Goal: Task Accomplishment & Management: Use online tool/utility

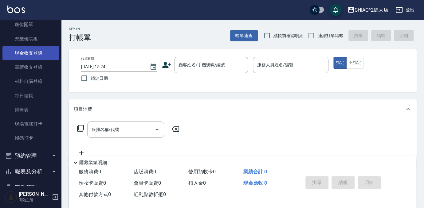
scroll to position [56, 0]
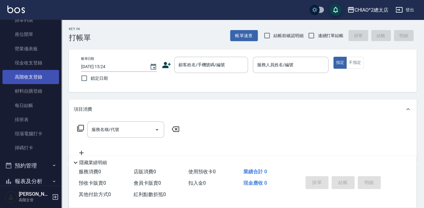
click at [42, 75] on link "高階收支登錄" at bounding box center [30, 77] width 56 height 14
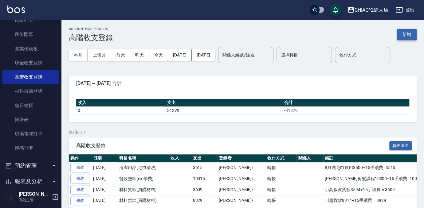
click at [403, 35] on button "新增" at bounding box center [407, 34] width 20 height 11
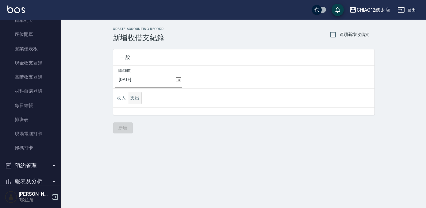
click at [140, 99] on button "支出" at bounding box center [135, 98] width 14 height 13
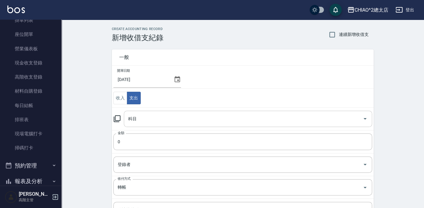
click at [173, 117] on input "科目" at bounding box center [242, 119] width 233 height 11
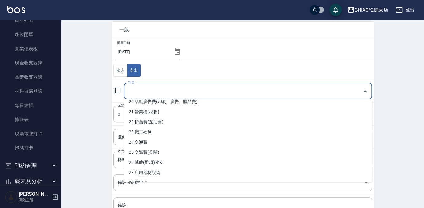
scroll to position [195, 0]
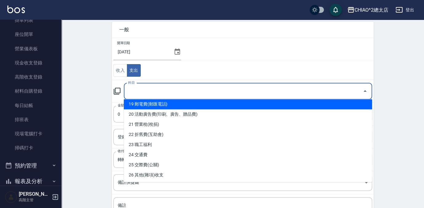
click at [172, 103] on li "19 郵電費(郵匯電話)" at bounding box center [248, 104] width 248 height 10
type input "19 郵電費(郵匯電話)"
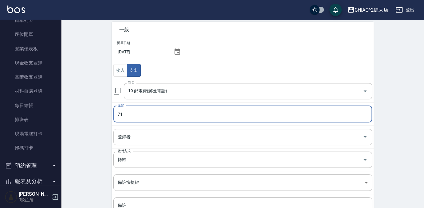
click at [139, 130] on div "登錄者" at bounding box center [242, 137] width 258 height 16
type input "71"
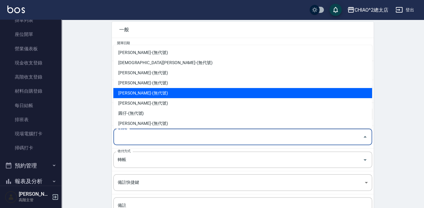
click at [169, 97] on li "[PERSON_NAME]-(無代號)" at bounding box center [242, 93] width 258 height 10
type input "[PERSON_NAME]-(無代號)"
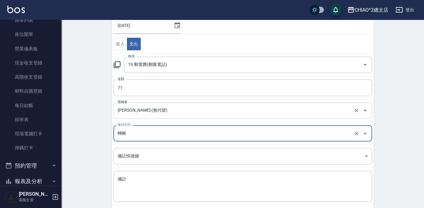
scroll to position [84, 0]
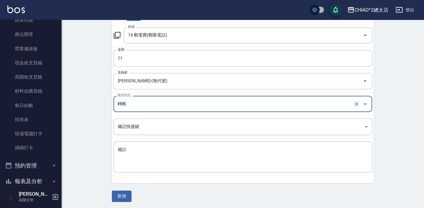
click at [145, 105] on input "轉帳" at bounding box center [234, 104] width 236 height 11
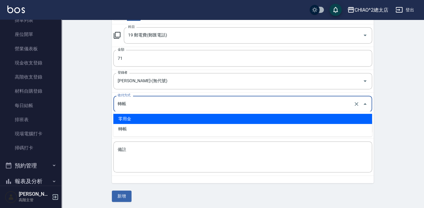
click at [144, 120] on li "零用金" at bounding box center [242, 119] width 258 height 10
type input "零用金"
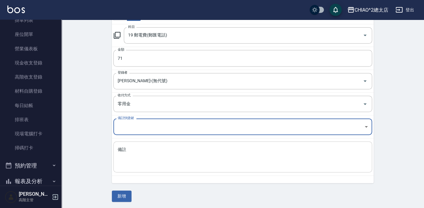
click at [145, 148] on textarea "備註" at bounding box center [243, 157] width 250 height 21
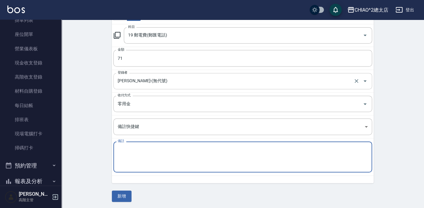
type textarea "2"
type textarea "電話費71"
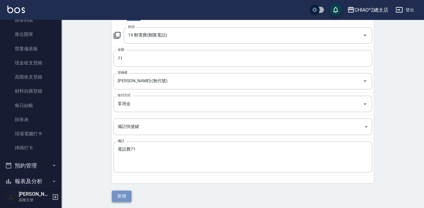
click at [128, 199] on button "新增" at bounding box center [122, 196] width 20 height 11
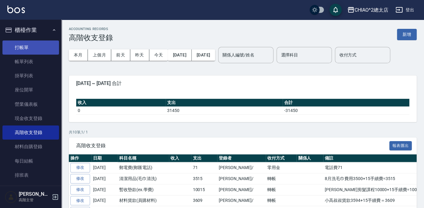
click at [34, 42] on link "打帳單" at bounding box center [30, 48] width 56 height 14
